Goal: Use online tool/utility: Use online tool/utility

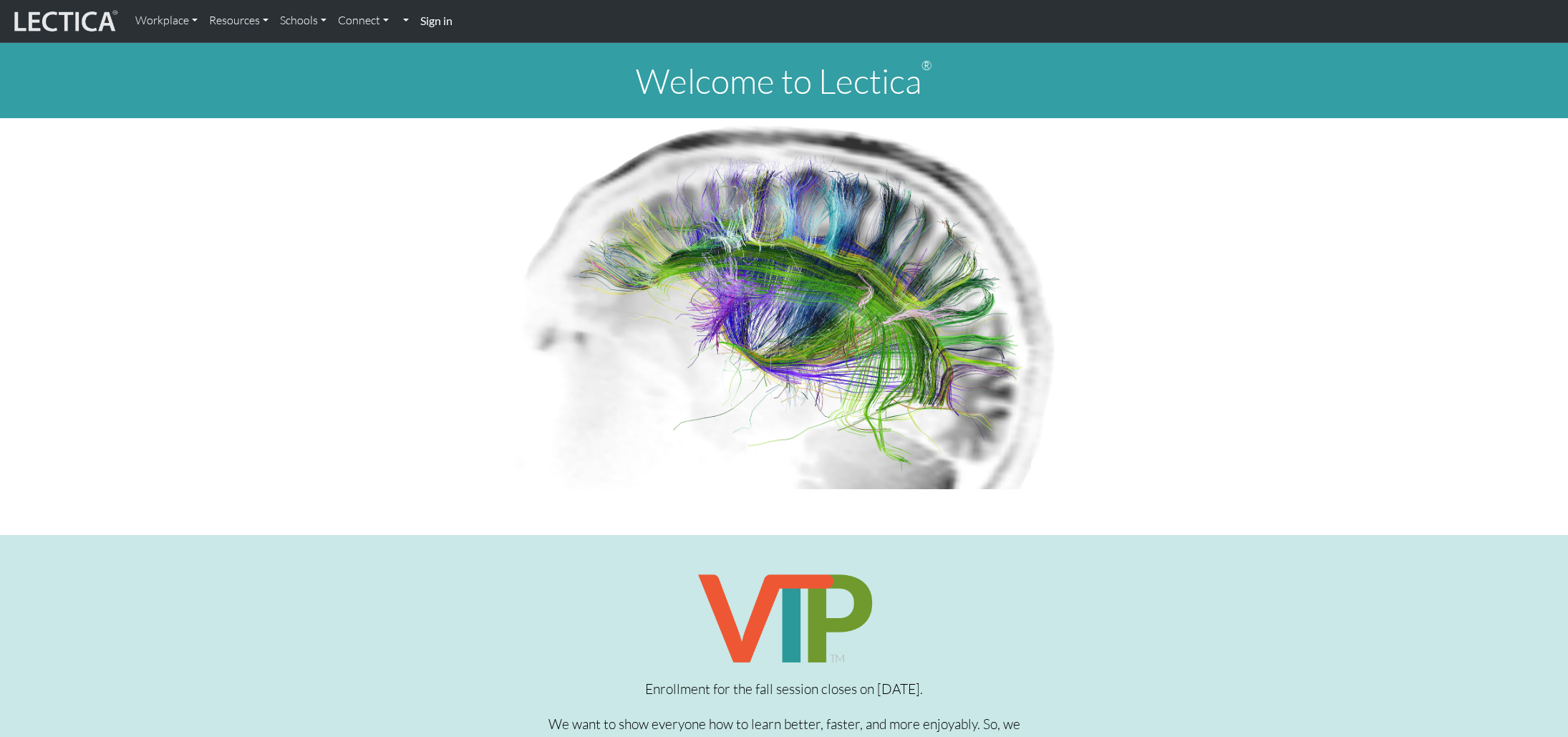
click at [436, 21] on strong "Sign in" at bounding box center [436, 20] width 32 height 14
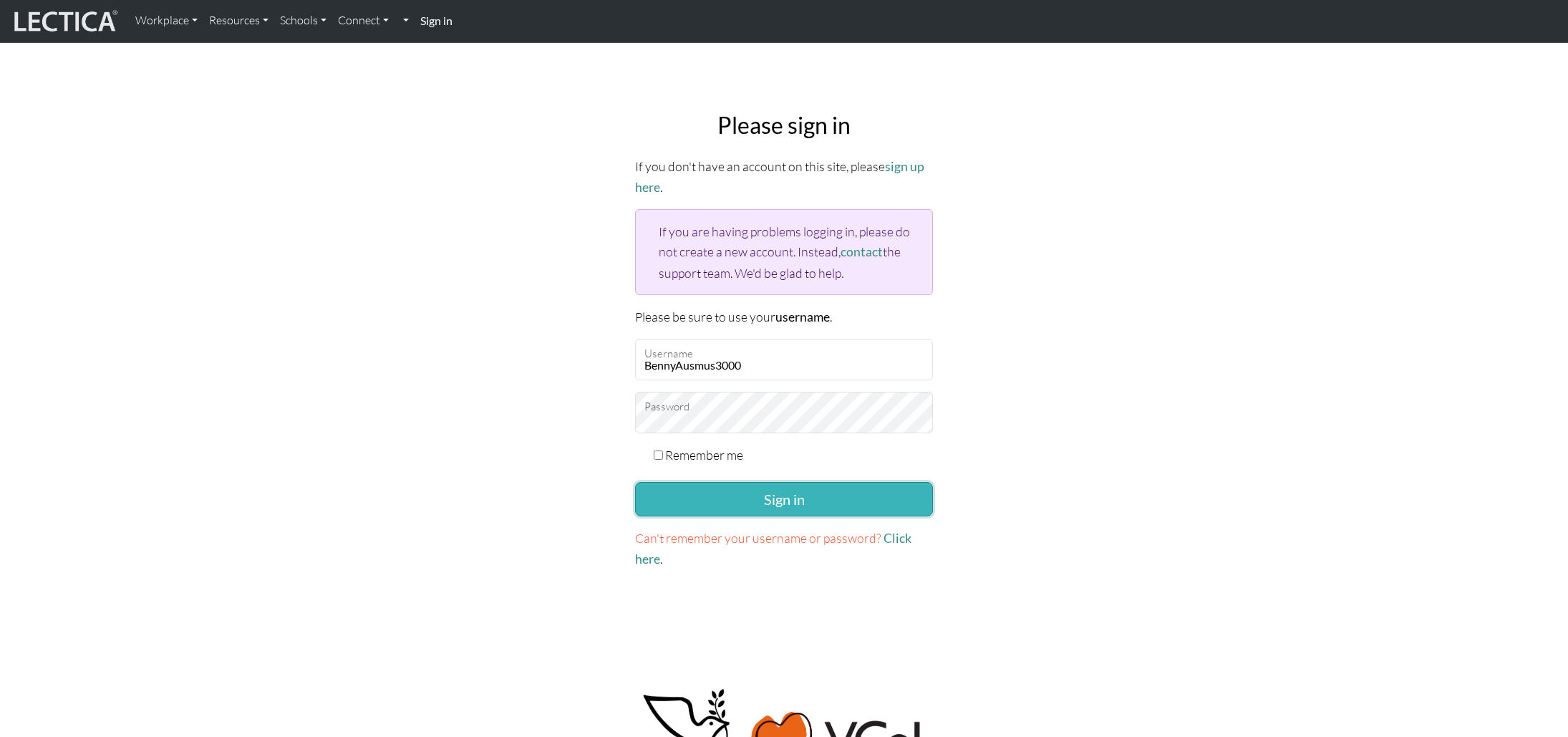
click at [738, 499] on button "Sign in" at bounding box center [784, 499] width 297 height 35
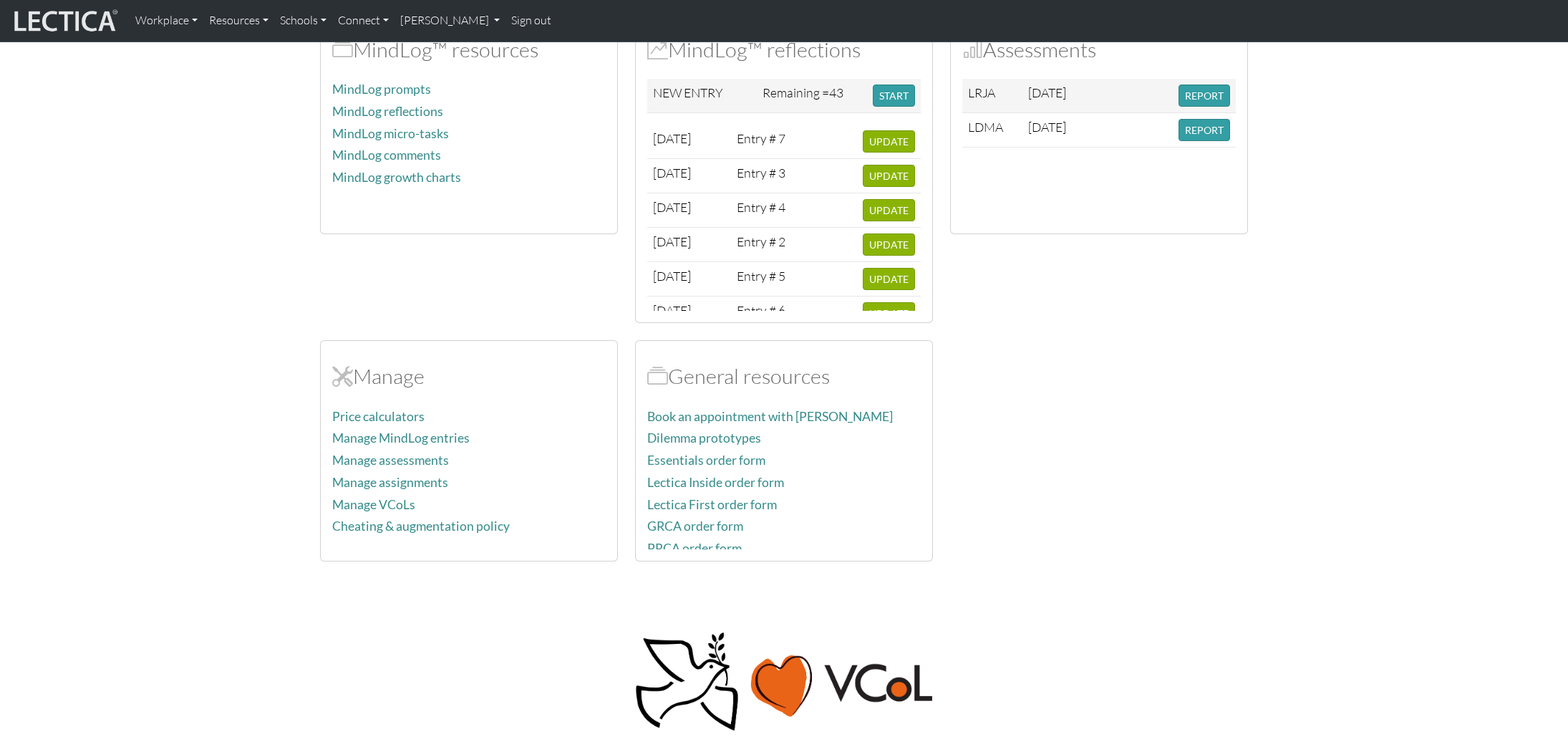
scroll to position [406, 0]
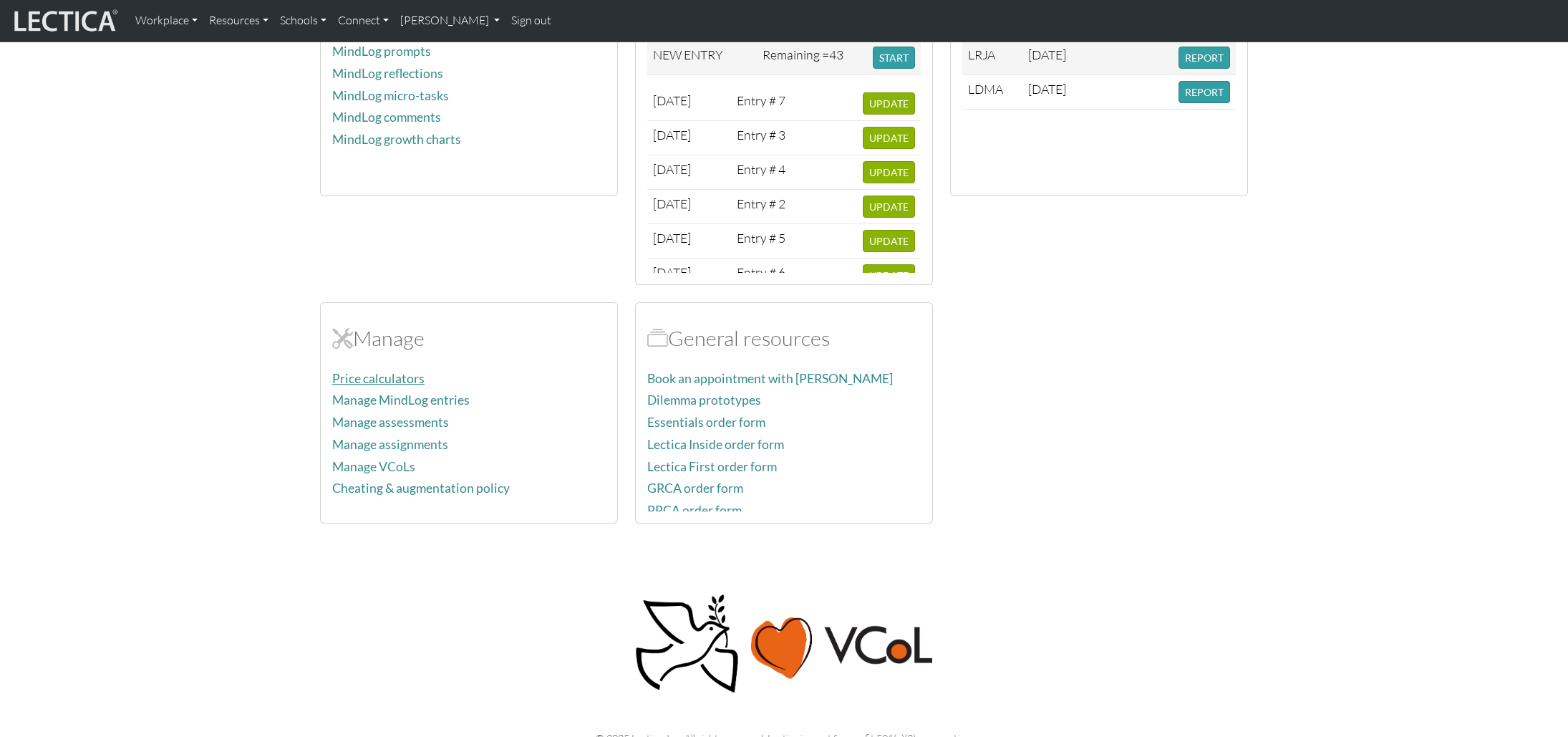
click at [376, 377] on link "Price calculators" at bounding box center [378, 378] width 92 height 15
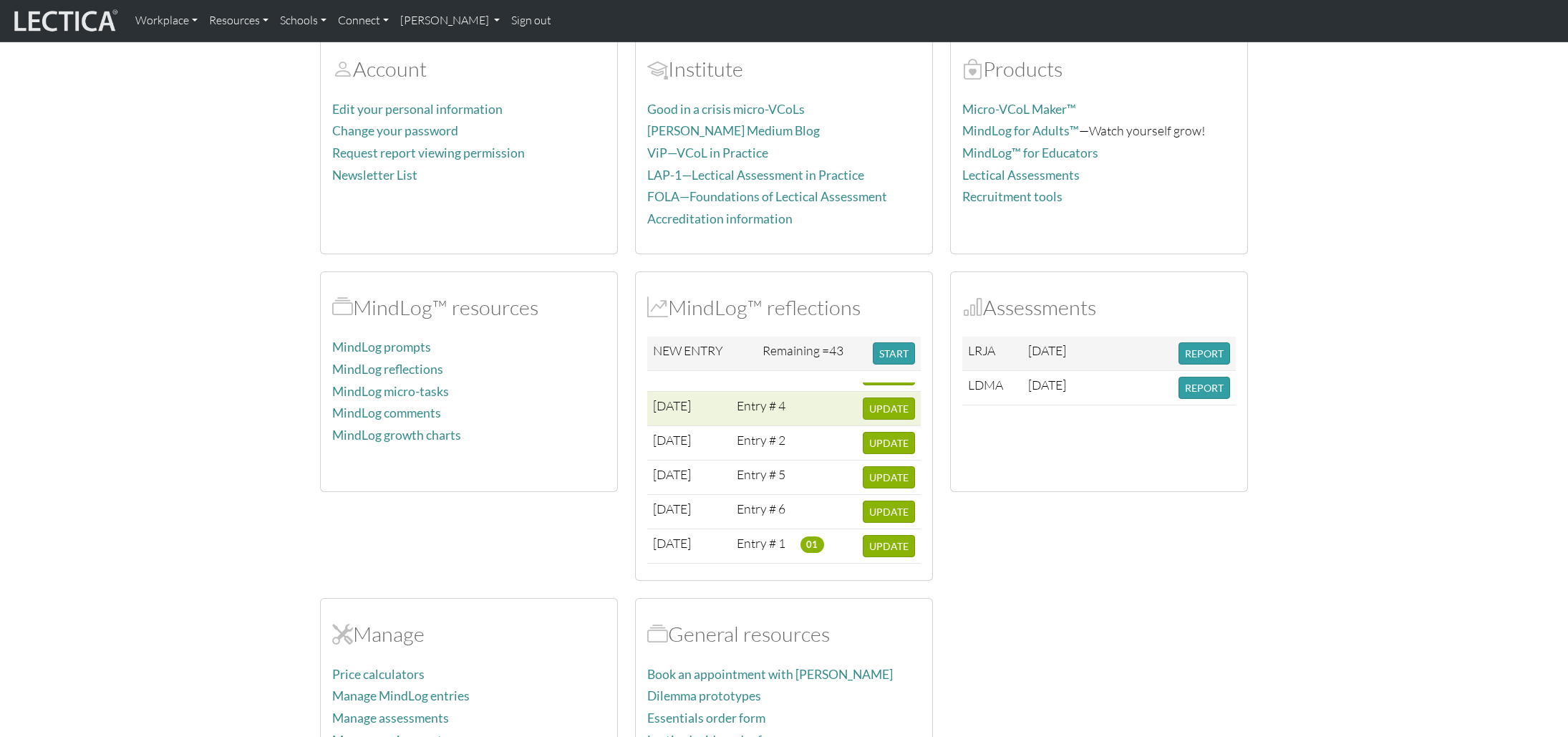
scroll to position [54, 0]
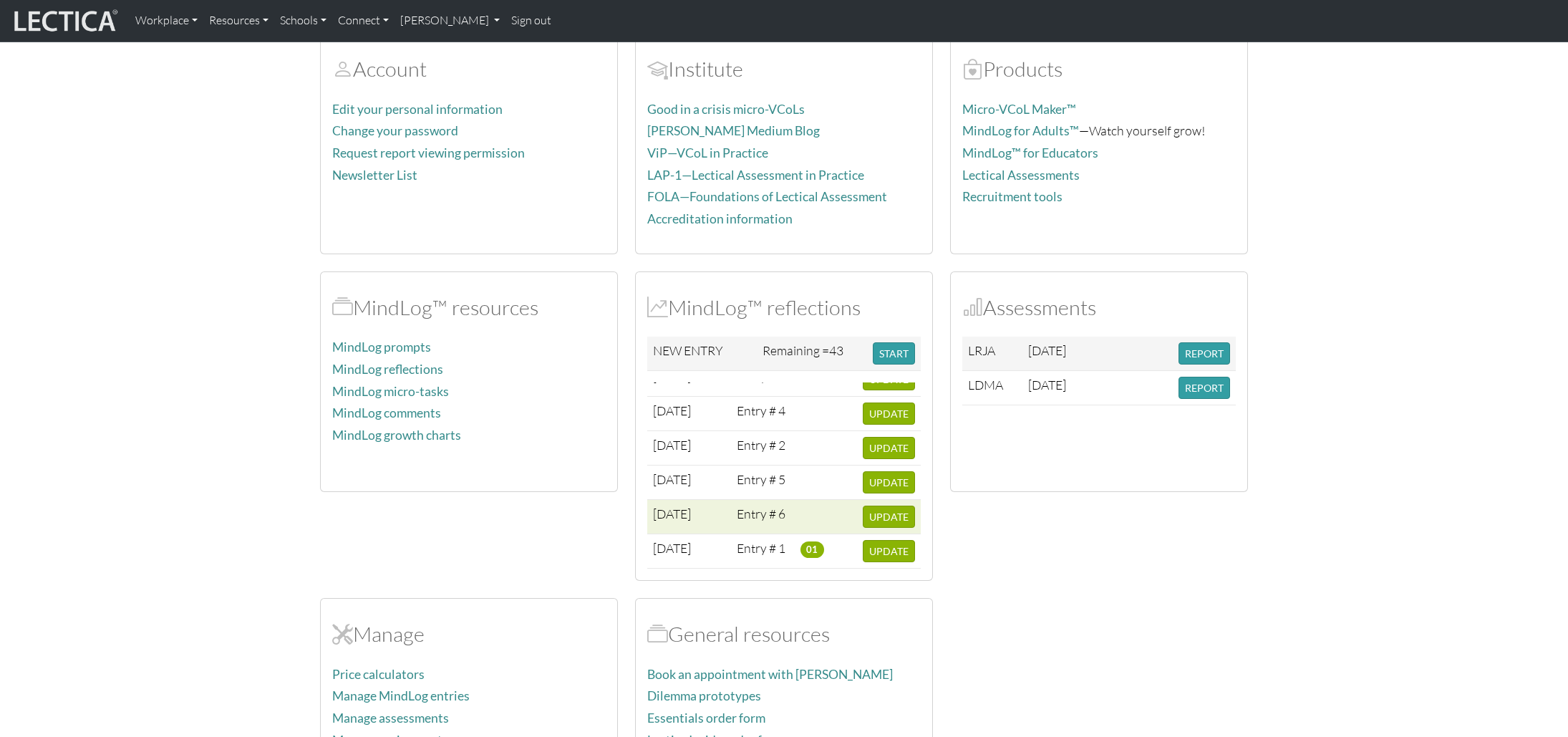
click at [700, 515] on td "2025-09-03" at bounding box center [689, 517] width 84 height 35
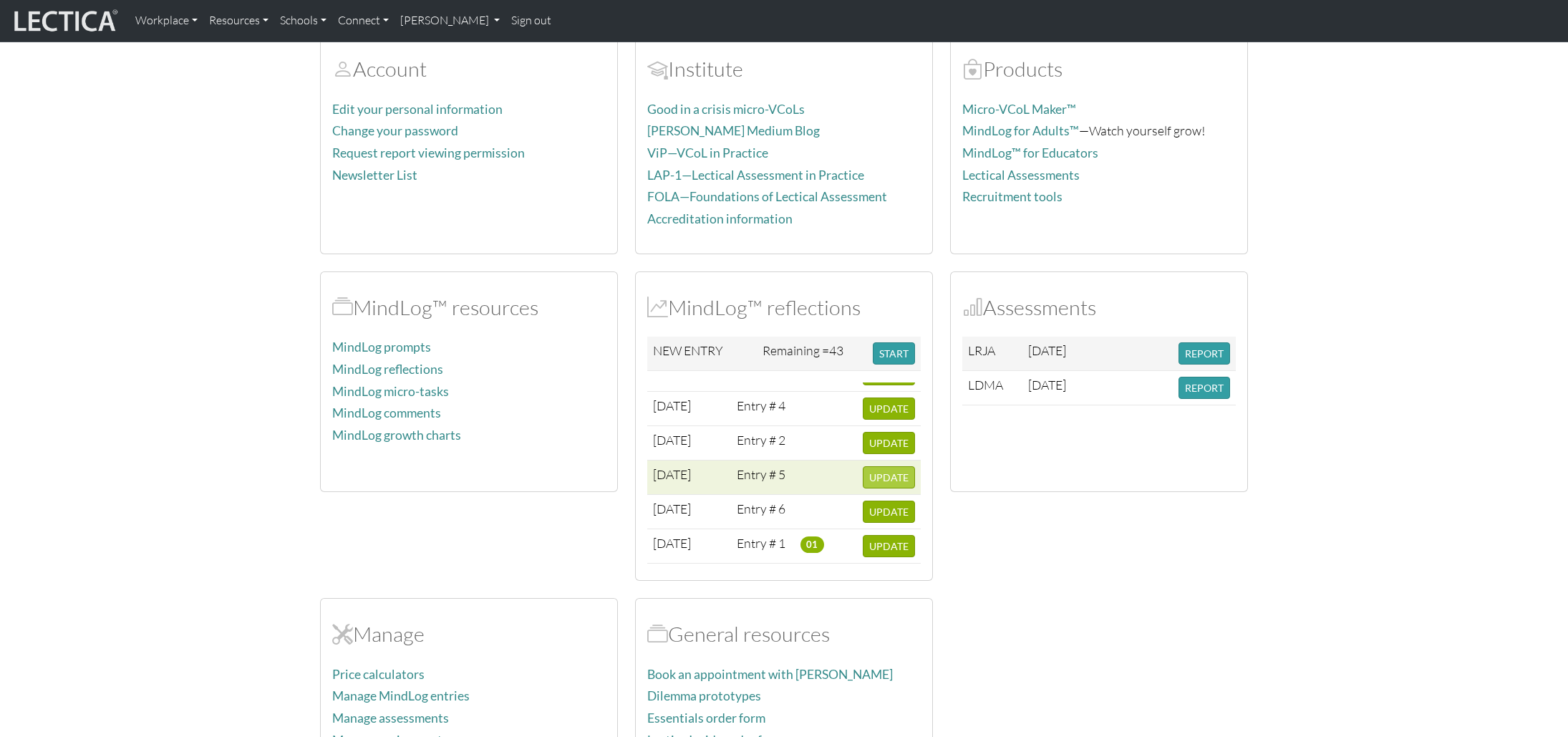
scroll to position [0, 0]
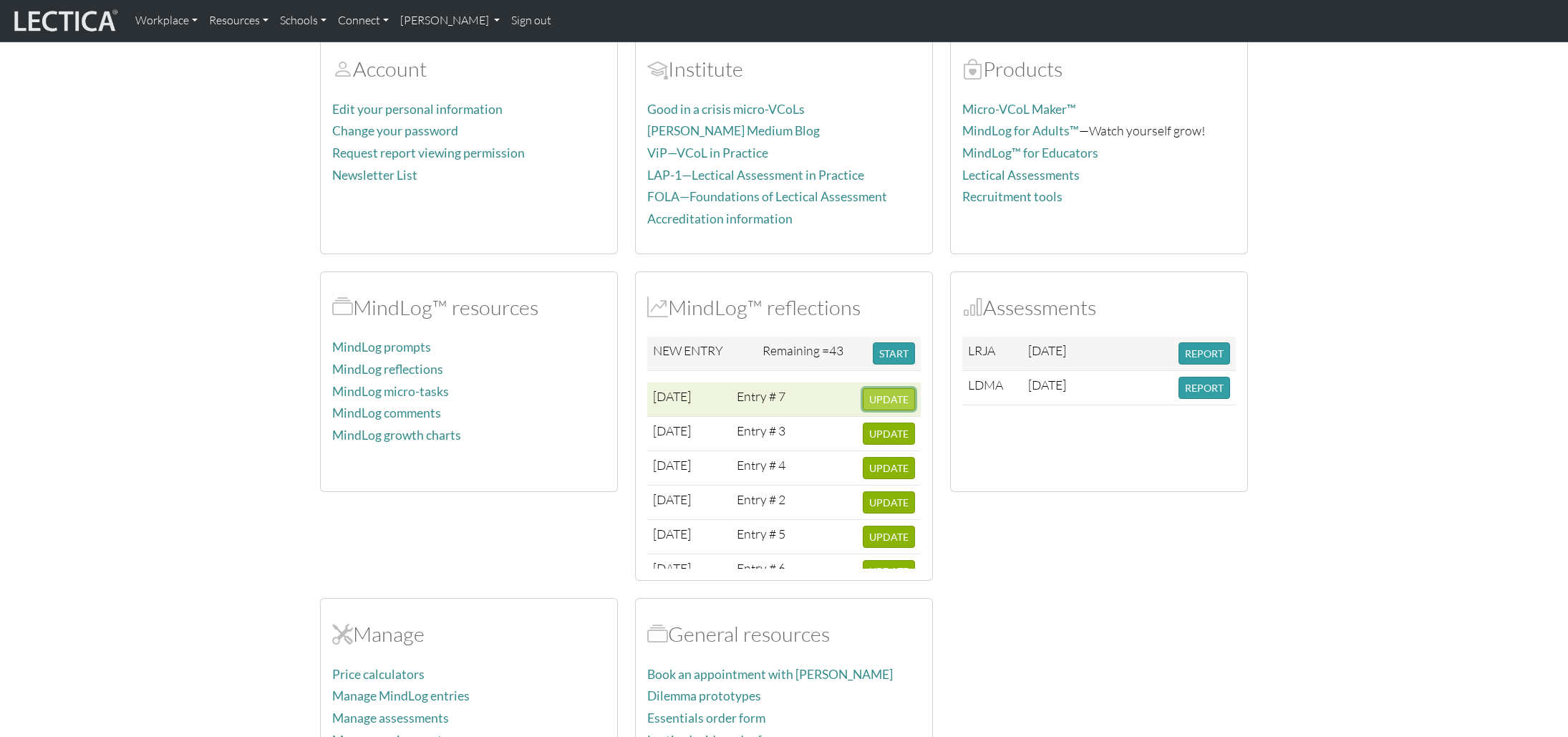
click at [890, 399] on span "UPDATE" at bounding box center [889, 398] width 39 height 12
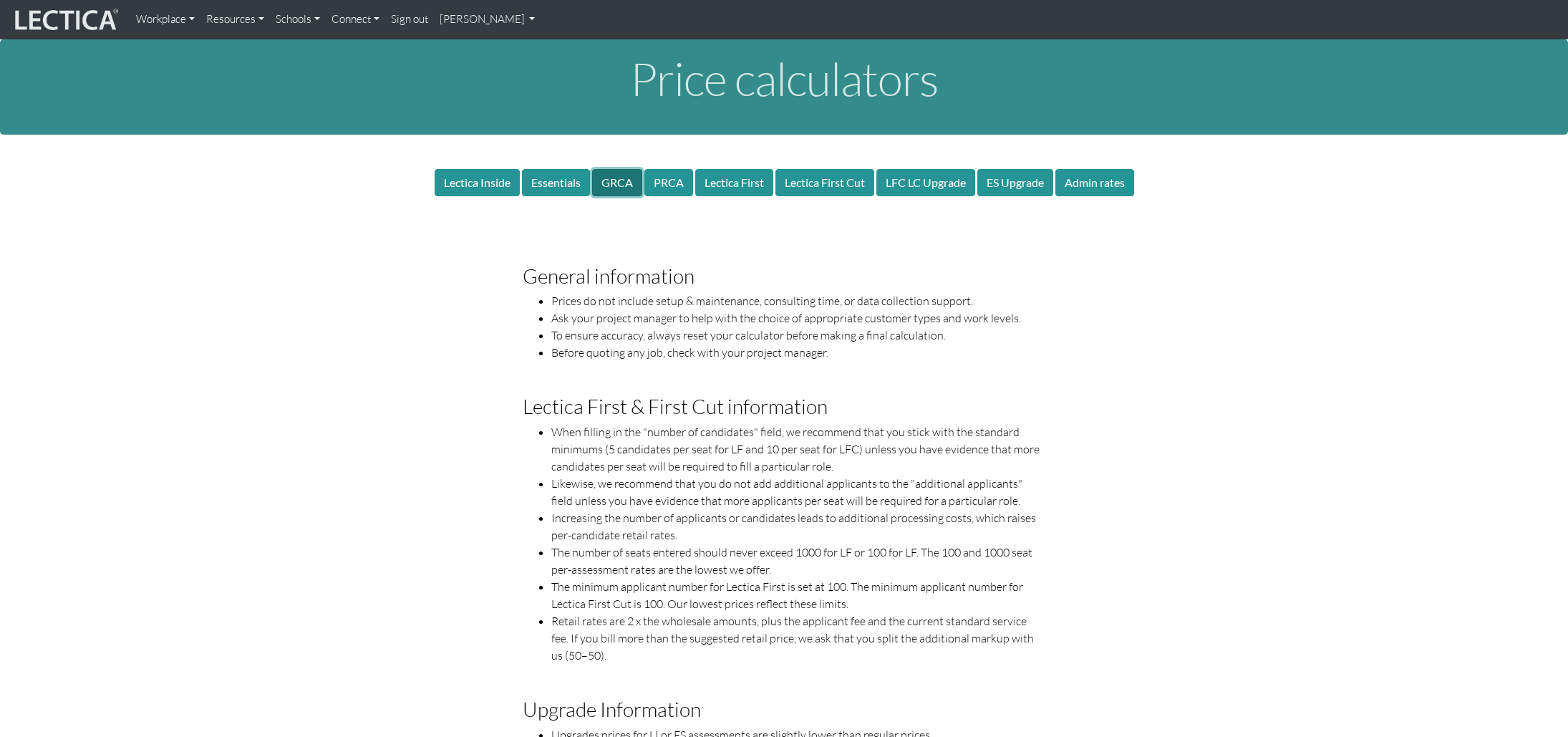
click at [613, 180] on button "GRCA" at bounding box center [617, 183] width 50 height 27
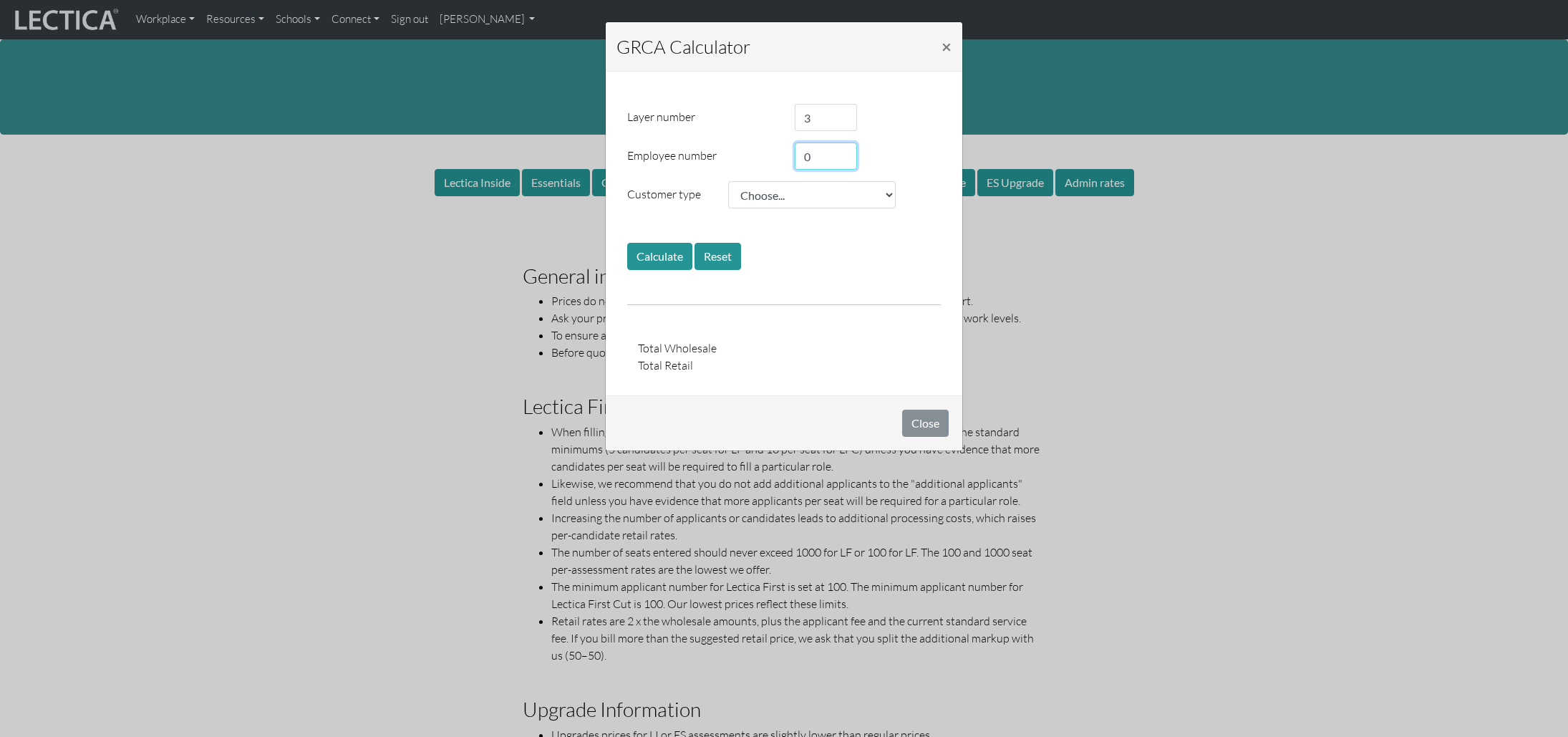
click at [818, 157] on input "0" at bounding box center [826, 157] width 62 height 27
type input "55000"
click at [827, 123] on input "3" at bounding box center [826, 117] width 62 height 27
type input "5"
click at [788, 193] on select "Choose... Level 1 NP Level 2 NP Level 3 FB or SU Level 4 FP Level 5 FP Level 6 …" at bounding box center [811, 195] width 168 height 27
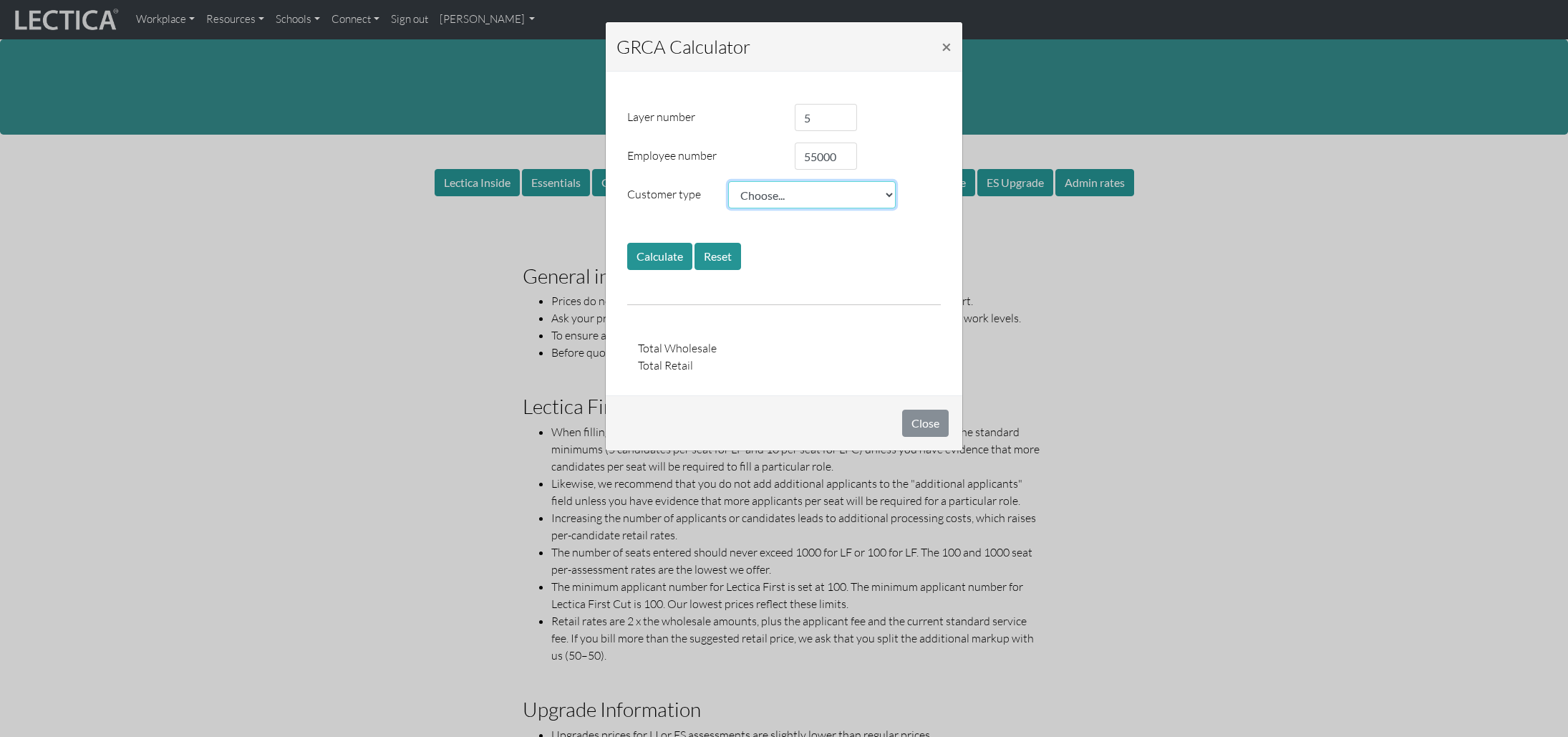
select select "1.02"
click at [728, 181] on select "Choose... Level 1 NP Level 2 NP Level 3 FB or SU Level 4 FP Level 5 FP Level 6 …" at bounding box center [811, 195] width 168 height 27
click at [660, 250] on button "Calculate" at bounding box center [659, 256] width 65 height 27
click at [943, 49] on span "×" at bounding box center [946, 46] width 10 height 21
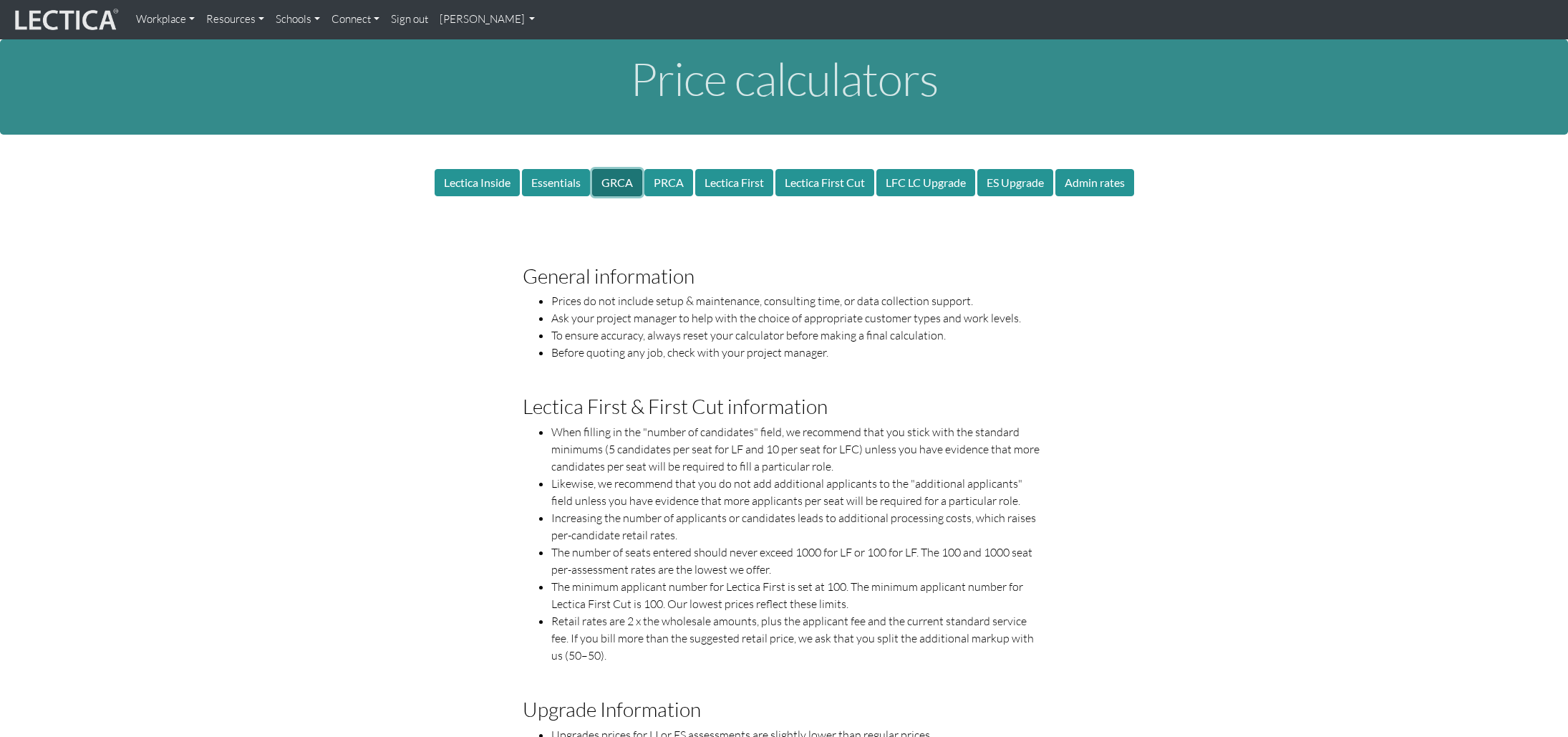
click at [603, 184] on button "GRCA" at bounding box center [617, 183] width 50 height 27
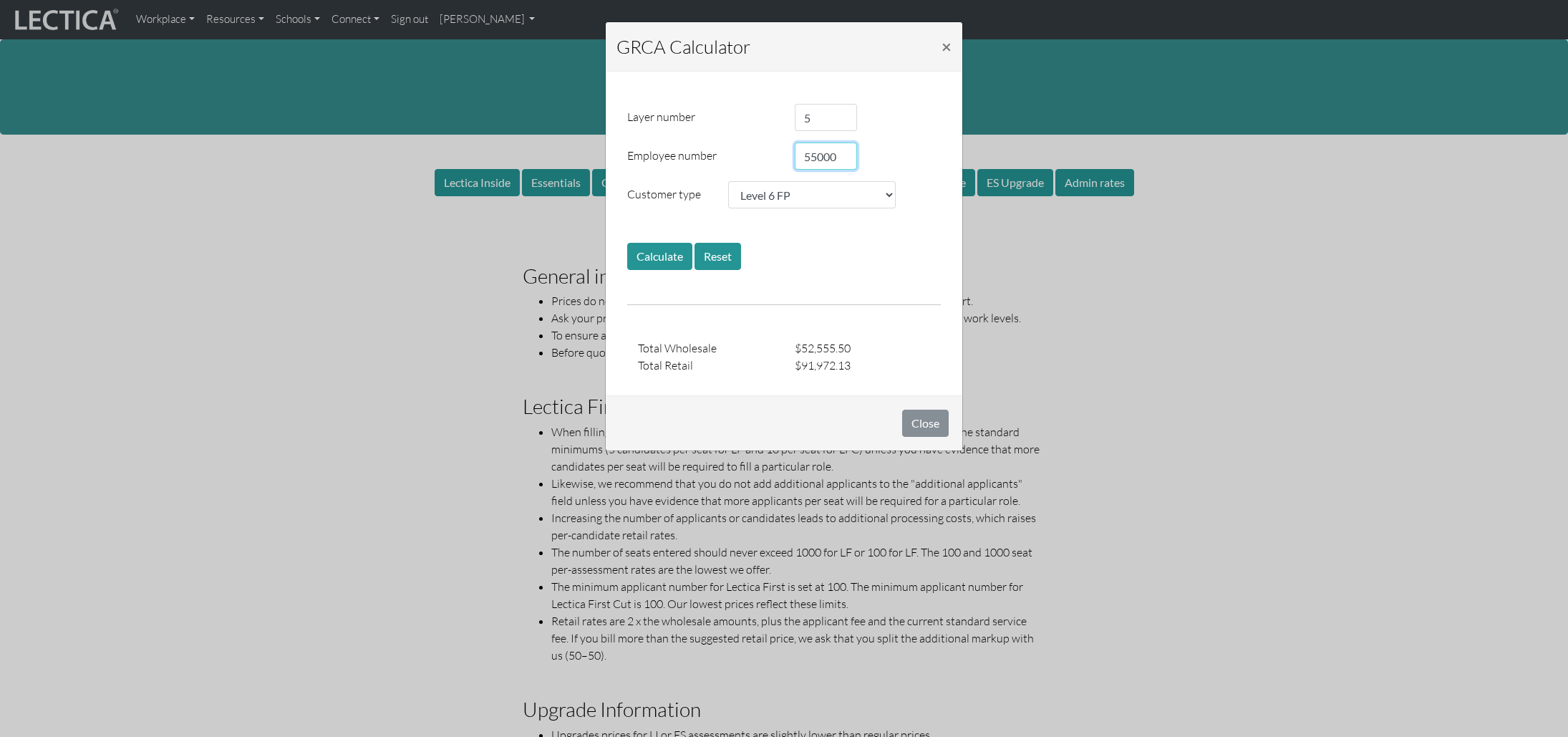
drag, startPoint x: 836, startPoint y: 153, endPoint x: 741, endPoint y: 149, distance: 95.1
click at [741, 149] on div "Employee number 55000" at bounding box center [784, 157] width 335 height 27
type input "4000"
click at [658, 264] on button "Calculate" at bounding box center [659, 256] width 65 height 27
click at [946, 46] on span "×" at bounding box center [946, 46] width 10 height 21
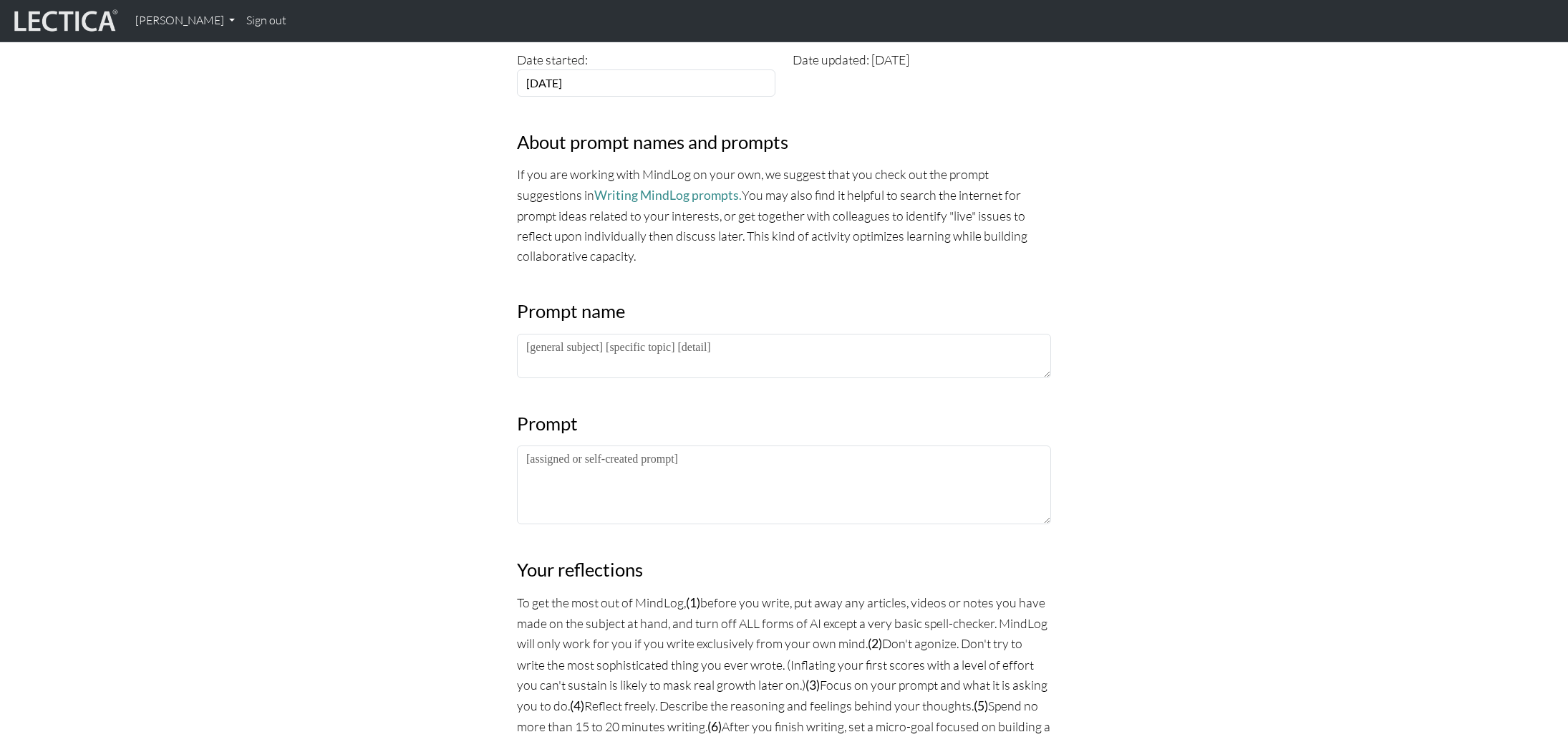
scroll to position [475, 0]
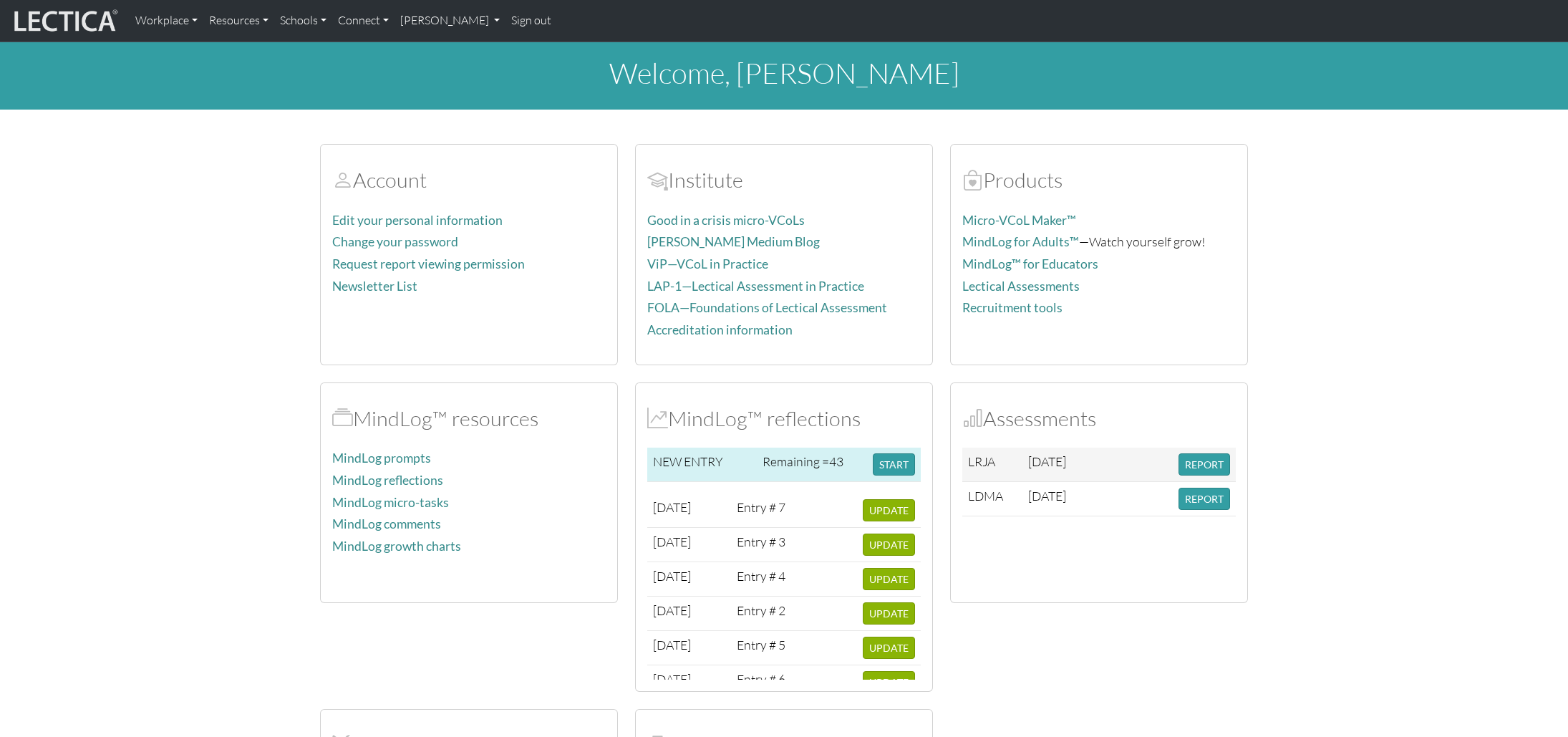
scroll to position [111, 0]
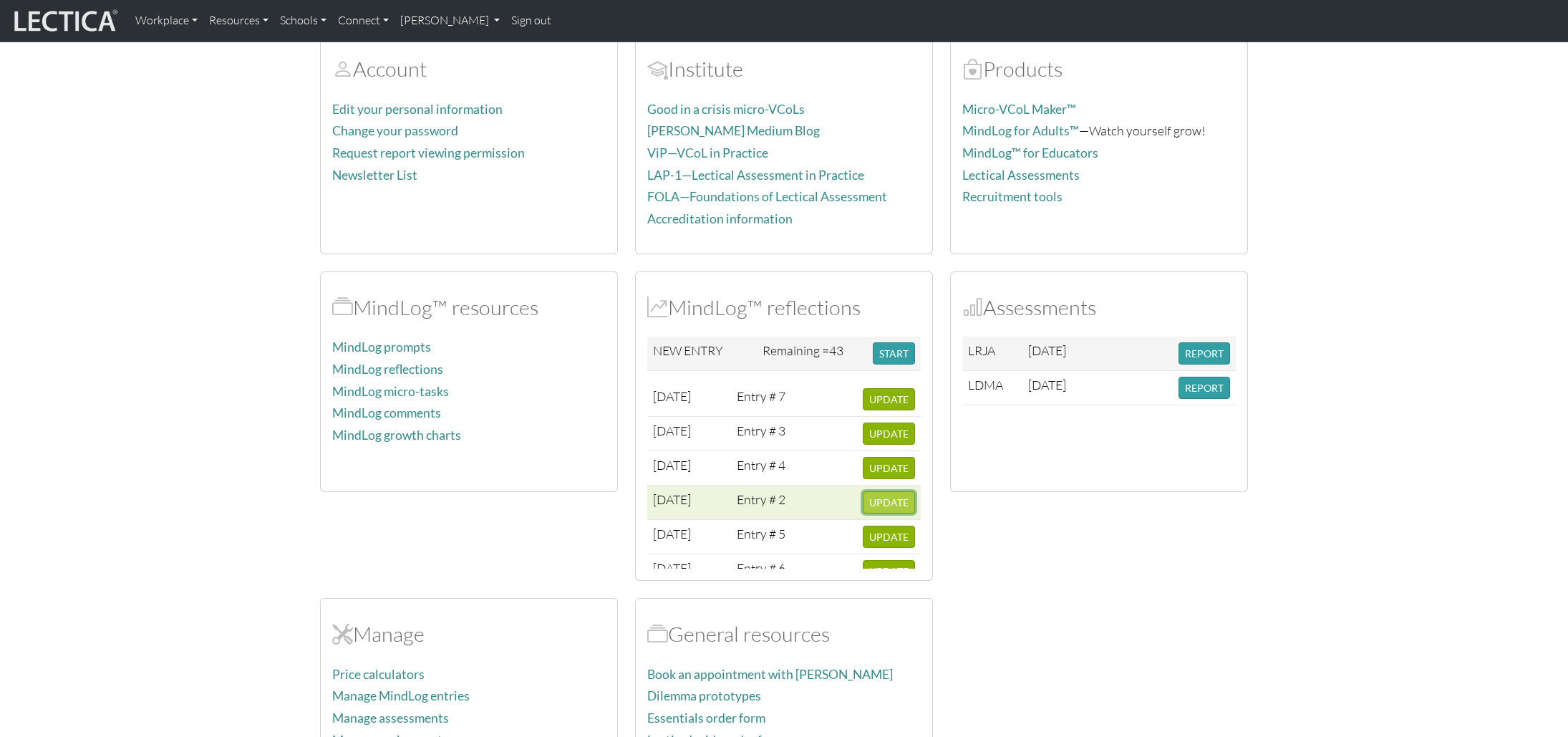
click at [885, 496] on span "UPDATE" at bounding box center [889, 502] width 39 height 12
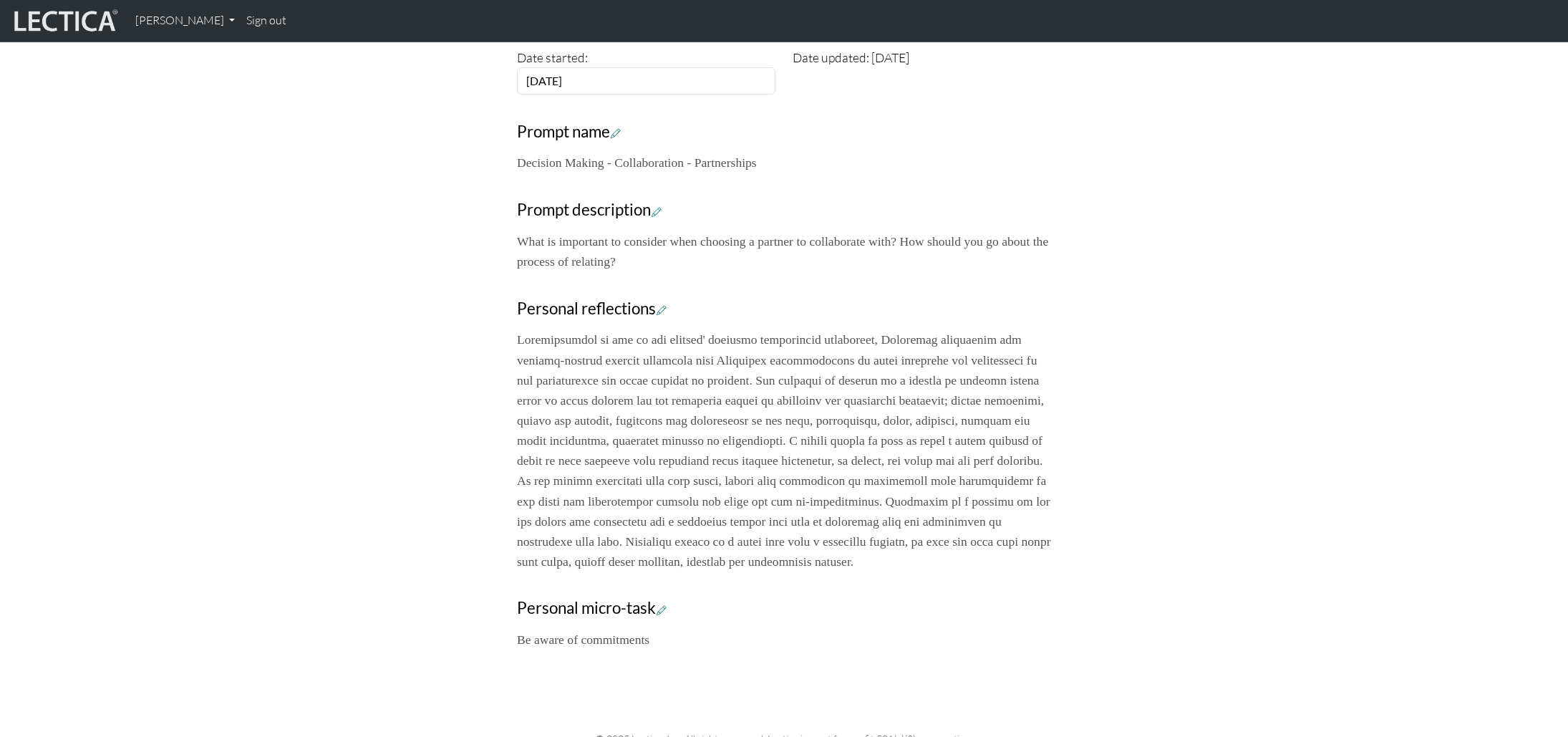
scroll to position [348, 0]
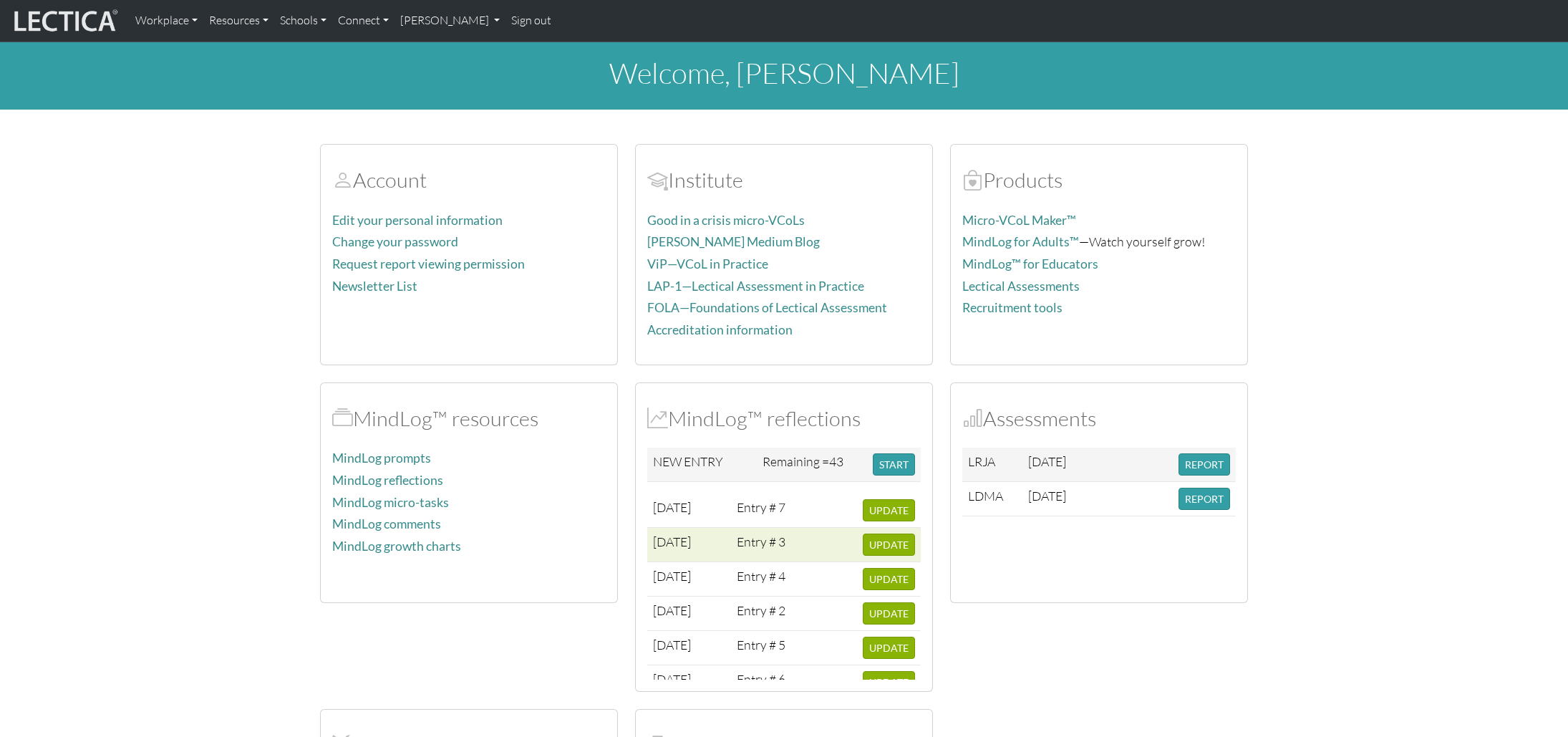
scroll to position [111, 0]
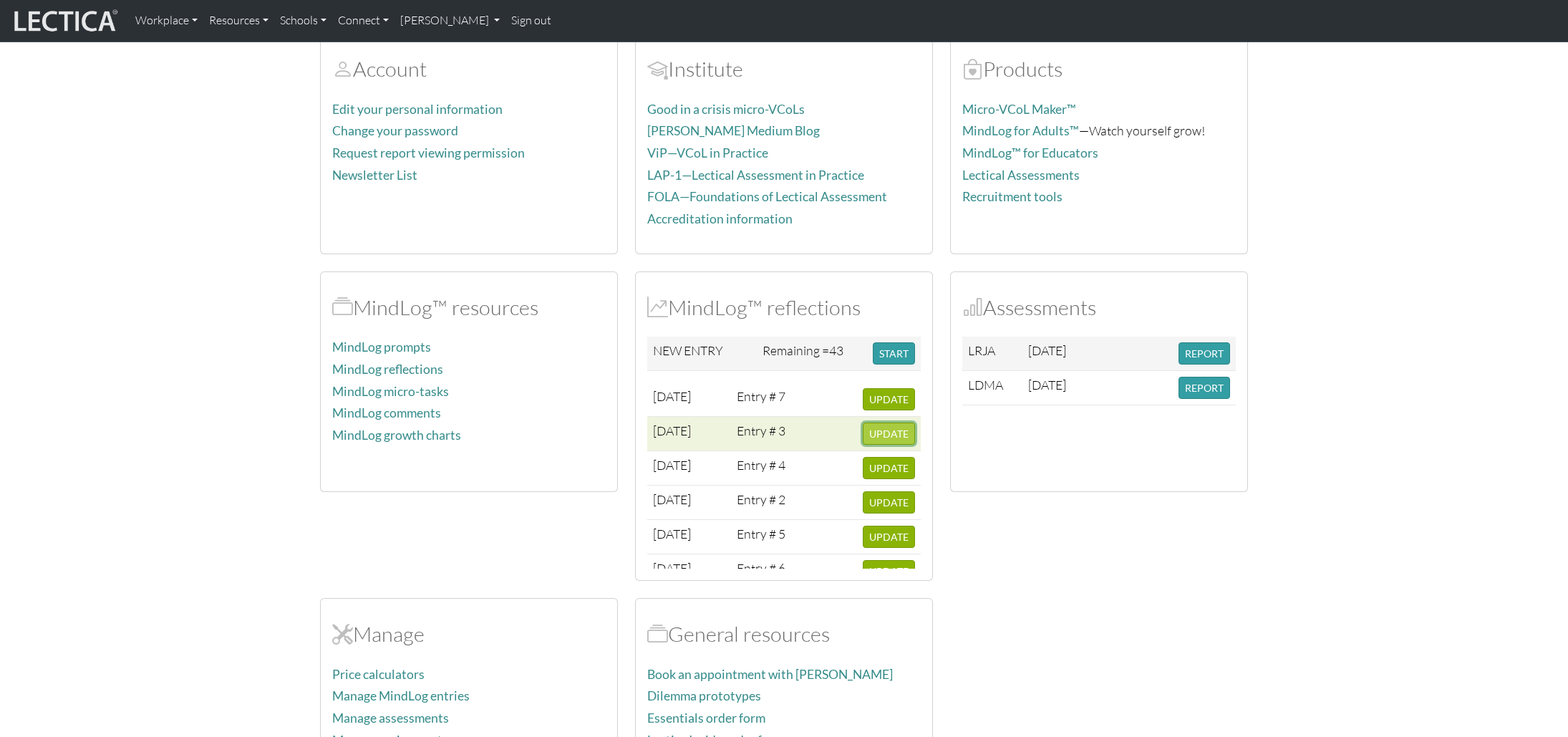
click at [882, 439] on button "UPDATE" at bounding box center [888, 433] width 52 height 22
